Goal: Navigation & Orientation: Find specific page/section

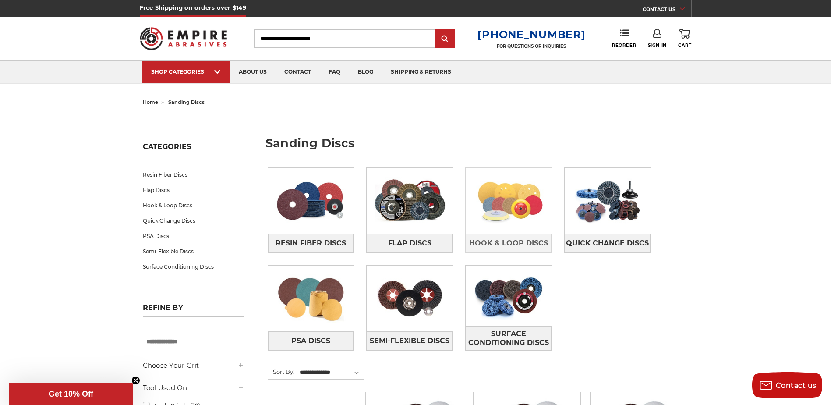
click at [515, 223] on img at bounding box center [508, 200] width 86 height 60
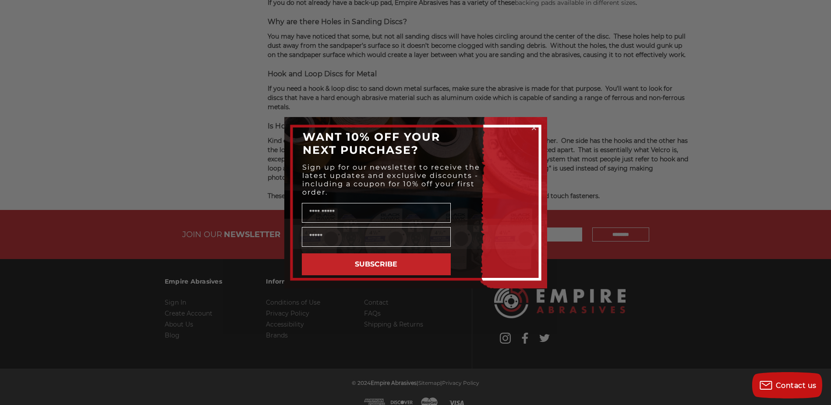
scroll to position [1660, 0]
click at [535, 129] on icon "Close dialog" at bounding box center [534, 128] width 4 height 4
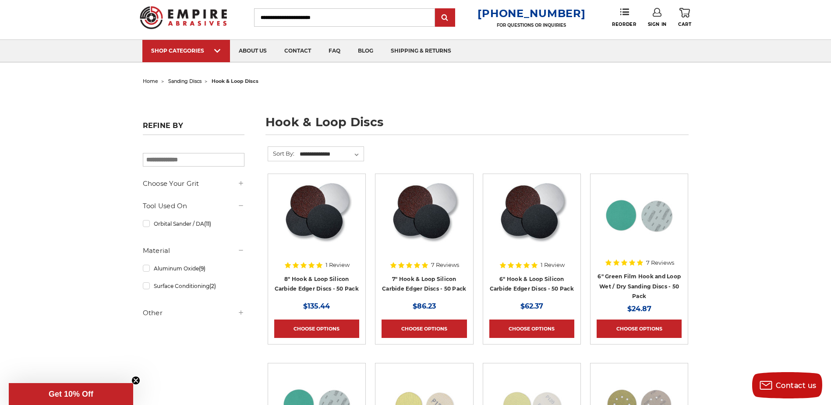
scroll to position [0, 0]
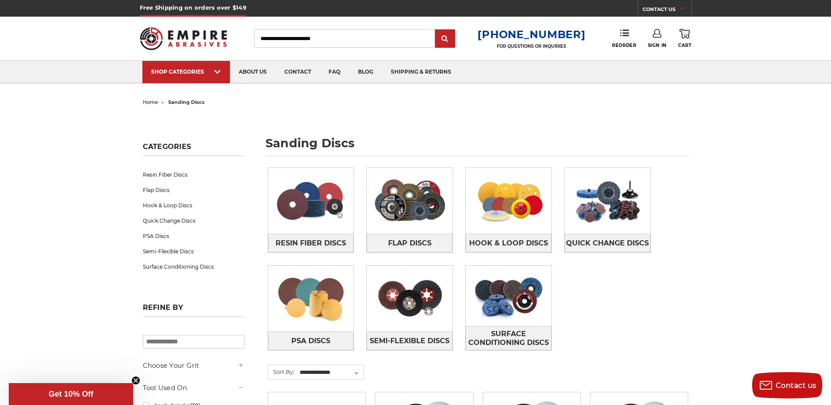
click at [501, 254] on div "Resin Fiber Discs Flap Discs Hook & Loop Discs Quick Change Discs PSA Discs" at bounding box center [477, 265] width 433 height 209
click at [503, 246] on span "Hook & Loop Discs" at bounding box center [508, 243] width 79 height 15
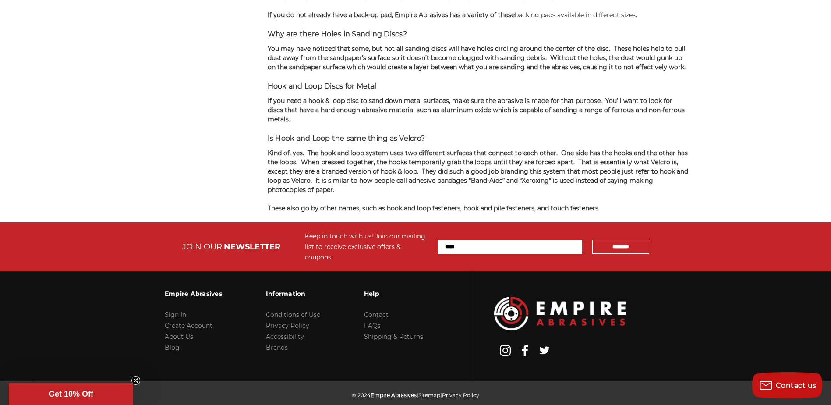
scroll to position [904, 0]
